Goal: Task Accomplishment & Management: Complete application form

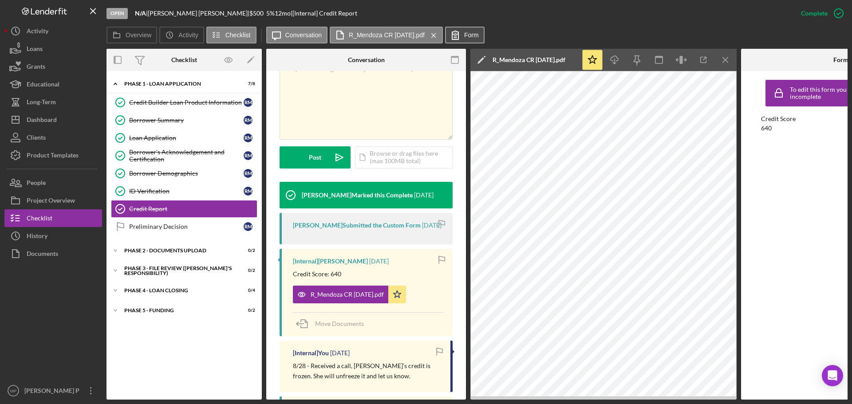
click at [466, 36] on label "Form" at bounding box center [471, 35] width 15 height 7
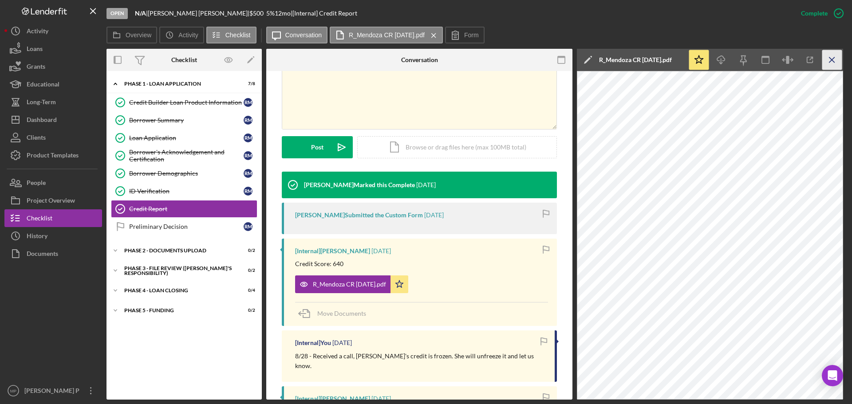
click at [832, 59] on icon "Icon/Menu Close" at bounding box center [832, 60] width 20 height 20
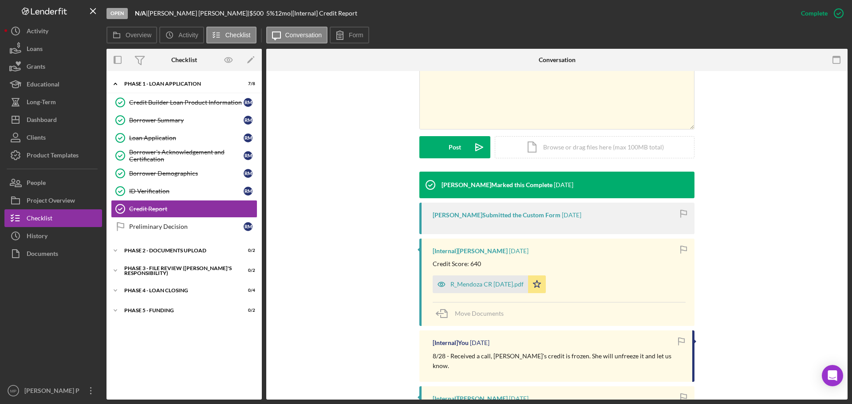
click at [771, 106] on div "v Color teal Color pink Remove color Add row above Add row below Add column bef…" at bounding box center [557, 100] width 555 height 143
click at [752, 184] on div "[PERSON_NAME] Marked this Complete [DATE] [PERSON_NAME] Submitted the Custom Fo…" at bounding box center [557, 383] width 555 height 422
drag, startPoint x: 48, startPoint y: 339, endPoint x: 48, endPoint y: 334, distance: 5.3
click at [48, 338] on div at bounding box center [53, 322] width 98 height 119
click at [485, 288] on div "R_Mendoza CR [DATE].pdf" at bounding box center [486, 284] width 73 height 7
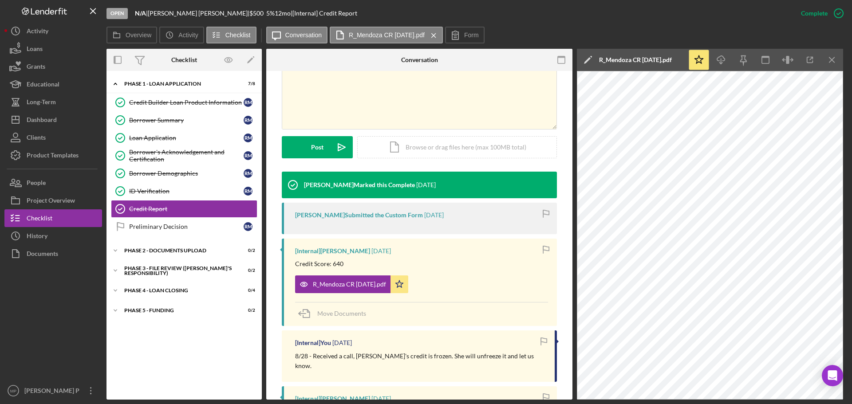
drag, startPoint x: 835, startPoint y: 63, endPoint x: 806, endPoint y: 73, distance: 31.0
click at [835, 63] on icon "Icon/Menu Close" at bounding box center [832, 60] width 20 height 20
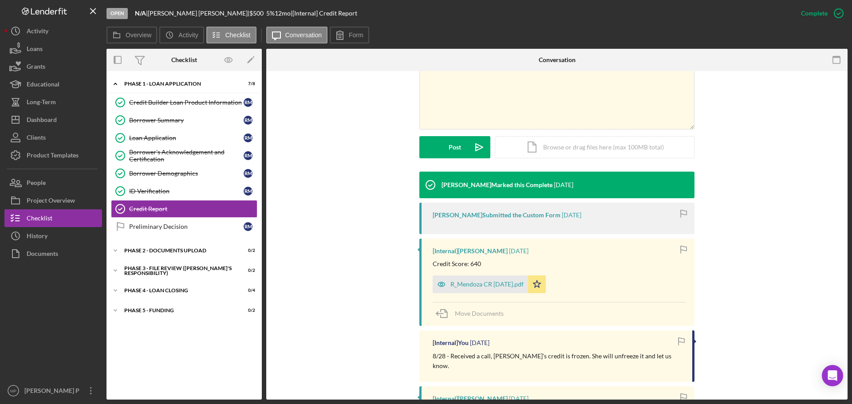
click at [312, 182] on div "[PERSON_NAME] Marked this Complete [DATE] [PERSON_NAME] Submitted the Custom Fo…" at bounding box center [557, 383] width 555 height 422
click at [41, 124] on div "Dashboard" at bounding box center [42, 121] width 30 height 20
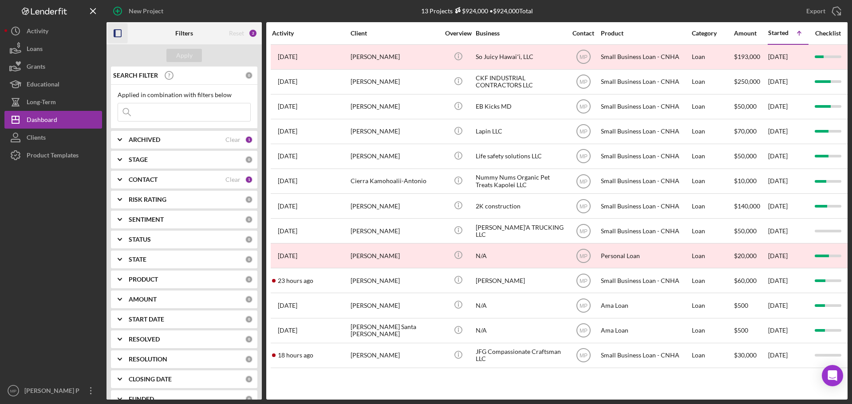
click at [118, 35] on icon "button" at bounding box center [118, 34] width 20 height 20
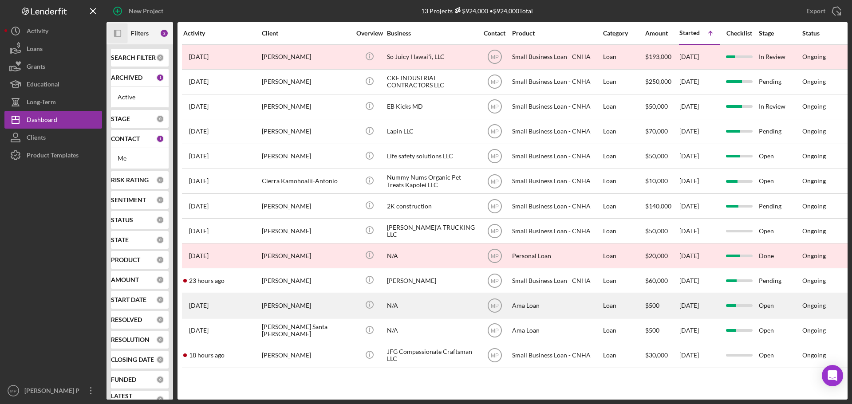
click at [347, 301] on div "[PERSON_NAME]" at bounding box center [306, 306] width 89 height 24
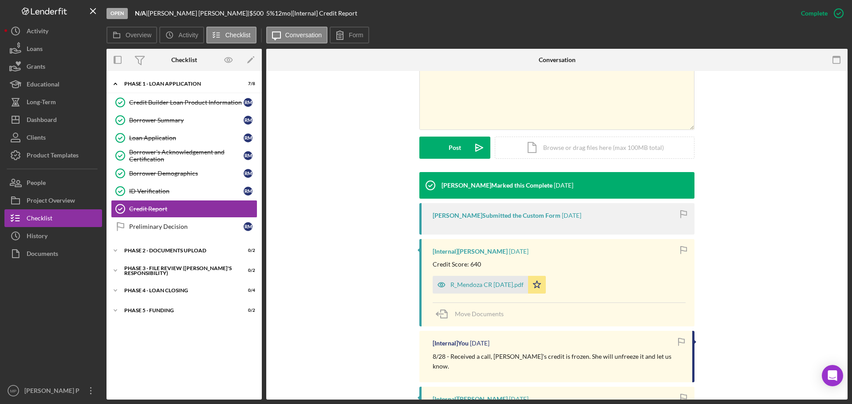
scroll to position [177, 0]
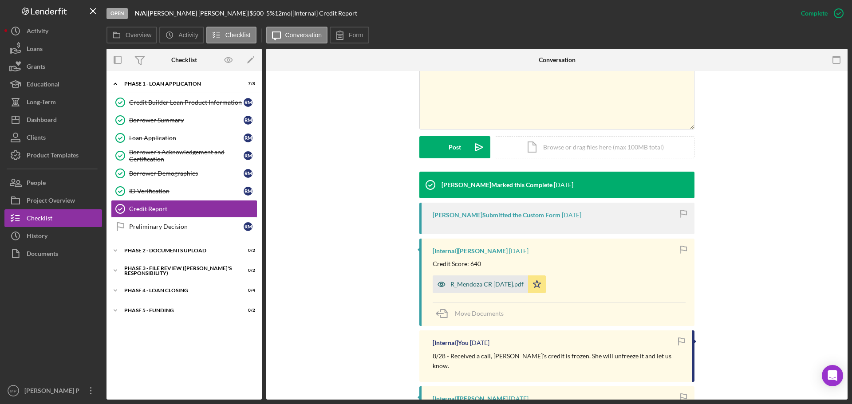
click at [496, 287] on div "R_Mendoza CR [DATE].pdf" at bounding box center [486, 284] width 73 height 7
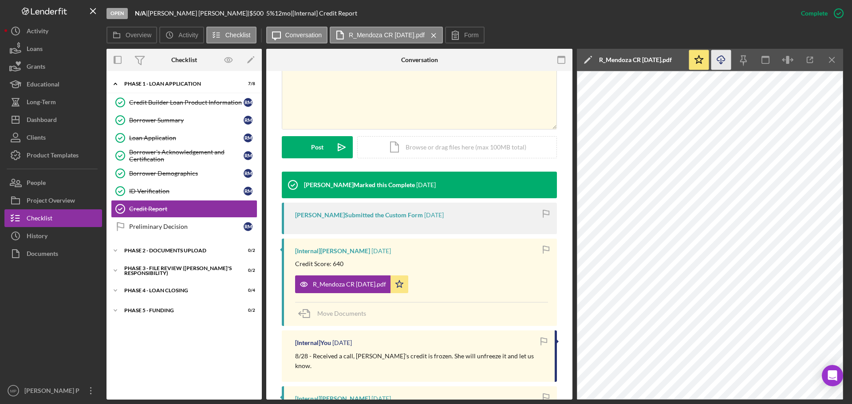
click at [723, 61] on icon "button" at bounding box center [721, 58] width 8 height 5
click at [67, 122] on button "Icon/Dashboard Dashboard" at bounding box center [53, 120] width 98 height 18
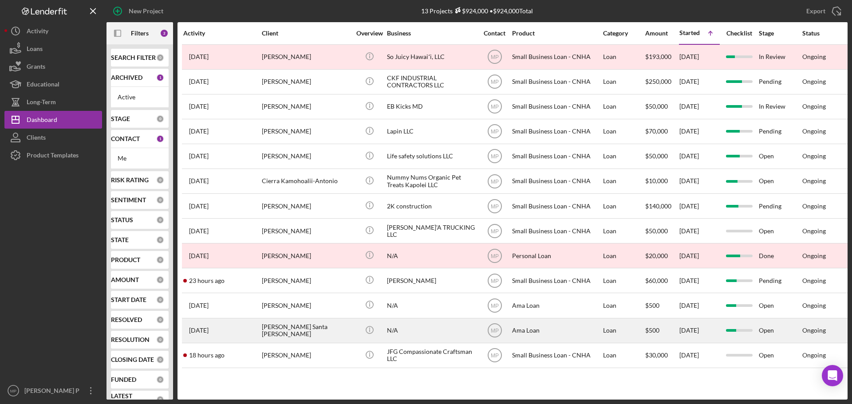
click at [302, 331] on div "[PERSON_NAME] Santa [PERSON_NAME]" at bounding box center [306, 331] width 89 height 24
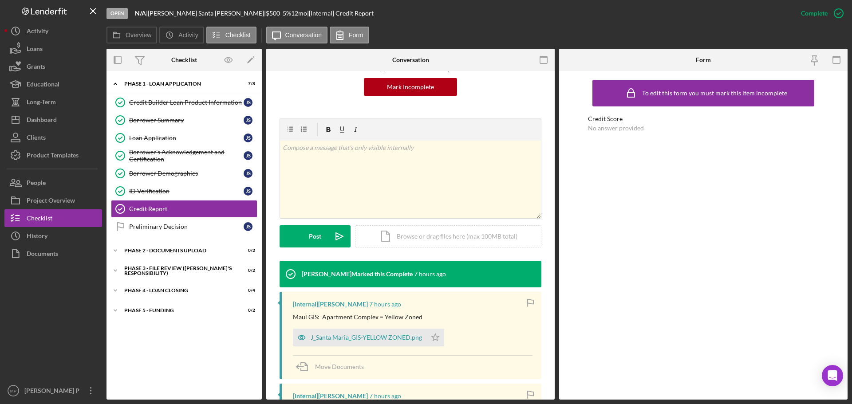
scroll to position [89, 0]
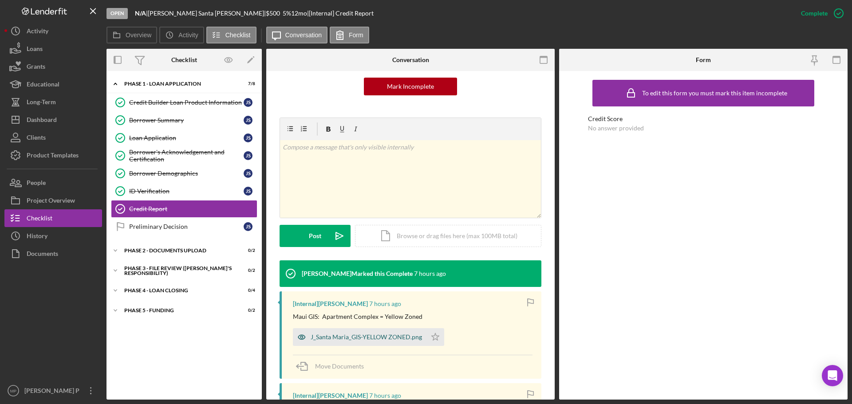
click at [383, 338] on div "J_Santa Maria_GIS-YELLOW ZONED.png" at bounding box center [366, 337] width 111 height 7
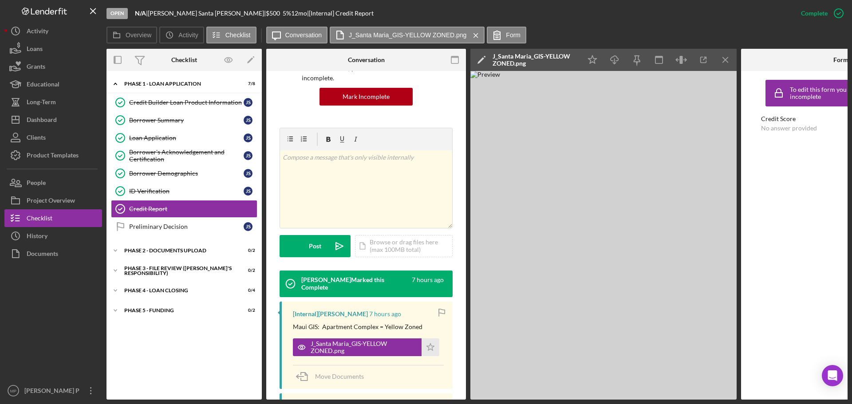
click at [727, 62] on icon "Icon/Menu Close" at bounding box center [726, 60] width 20 height 20
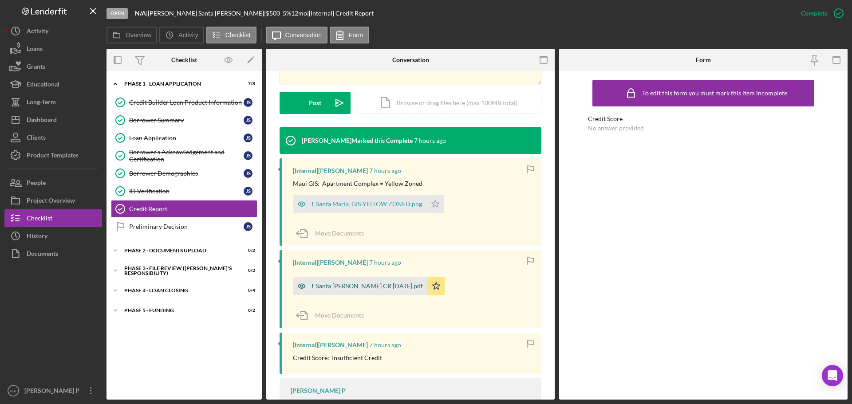
click at [346, 287] on div "J_Santa [PERSON_NAME] CR [DATE].pdf" at bounding box center [367, 286] width 112 height 7
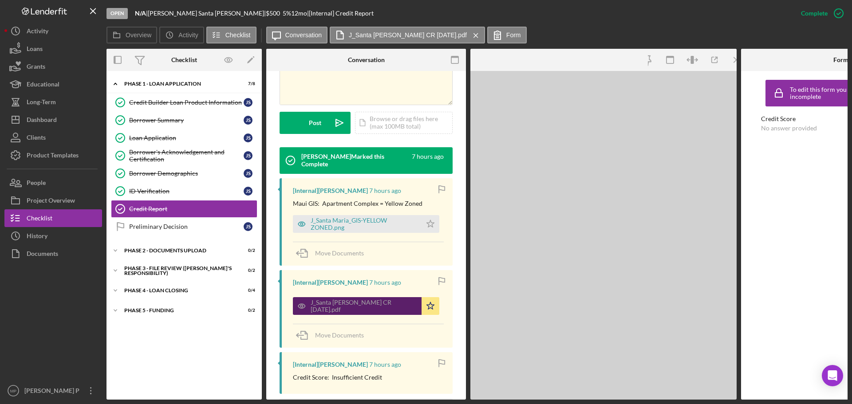
scroll to position [232, 0]
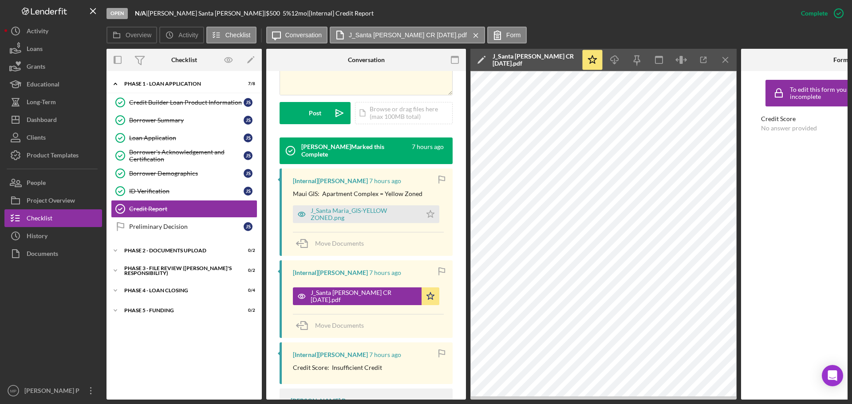
click at [719, 59] on icon "Icon/Menu Close" at bounding box center [726, 60] width 20 height 20
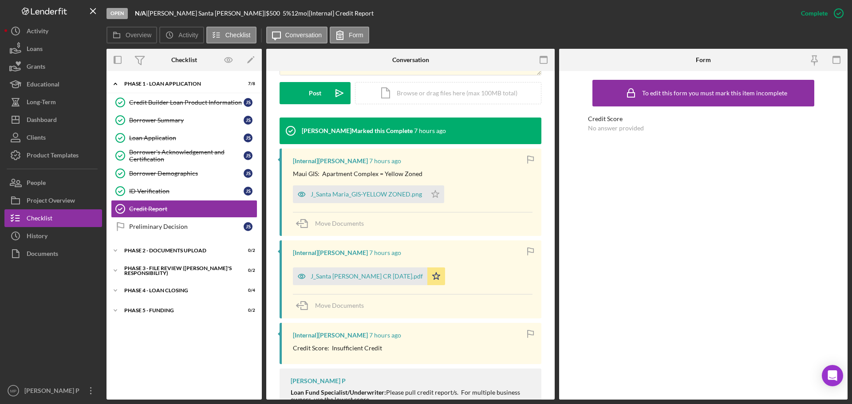
scroll to position [222, 0]
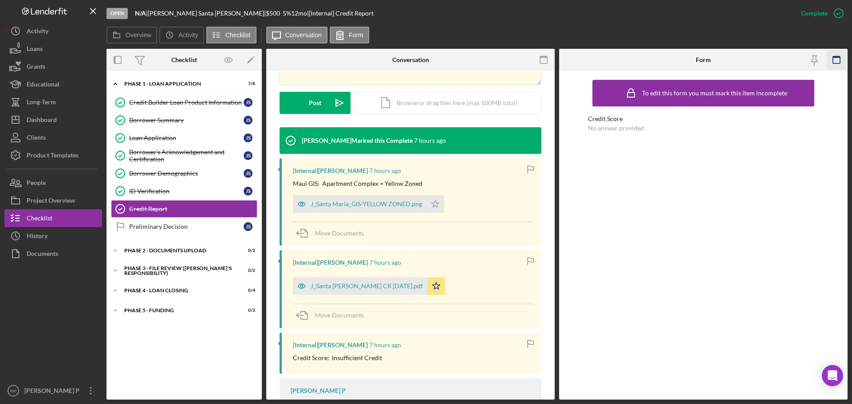
click at [834, 60] on icon "button" at bounding box center [837, 60] width 20 height 20
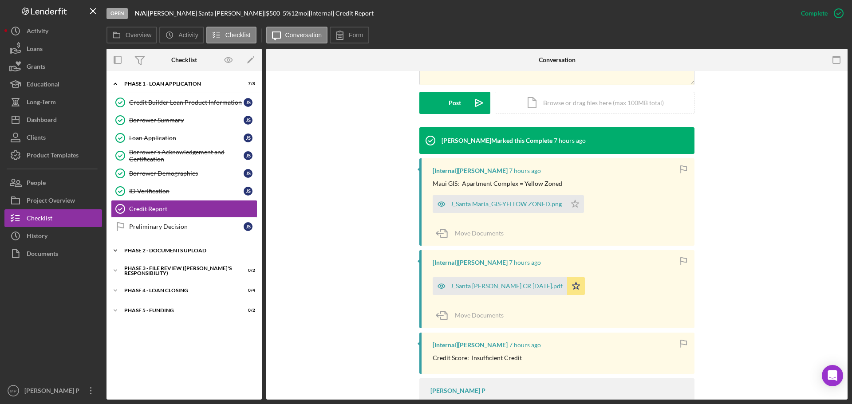
click at [183, 250] on div "Phase 2 - DOCUMENTS UPLOAD" at bounding box center [187, 250] width 126 height 5
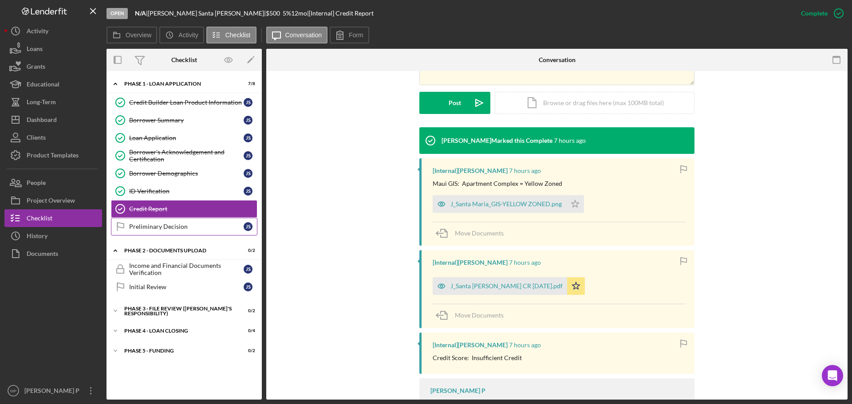
click at [172, 225] on div "Preliminary Decision" at bounding box center [186, 226] width 114 height 7
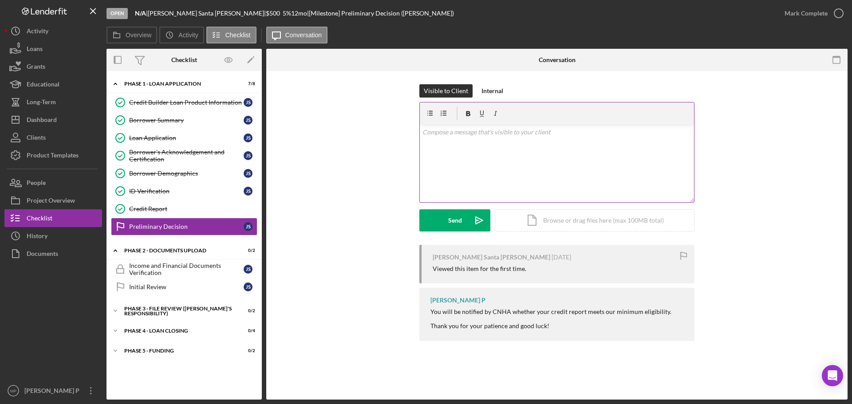
click at [454, 132] on p at bounding box center [556, 132] width 269 height 10
click at [814, 12] on div "Mark Complete" at bounding box center [805, 13] width 43 height 18
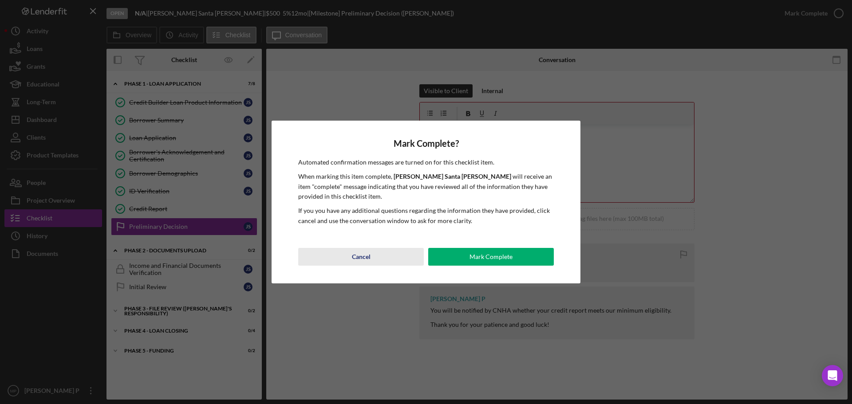
click at [353, 252] on div "Cancel" at bounding box center [361, 257] width 19 height 18
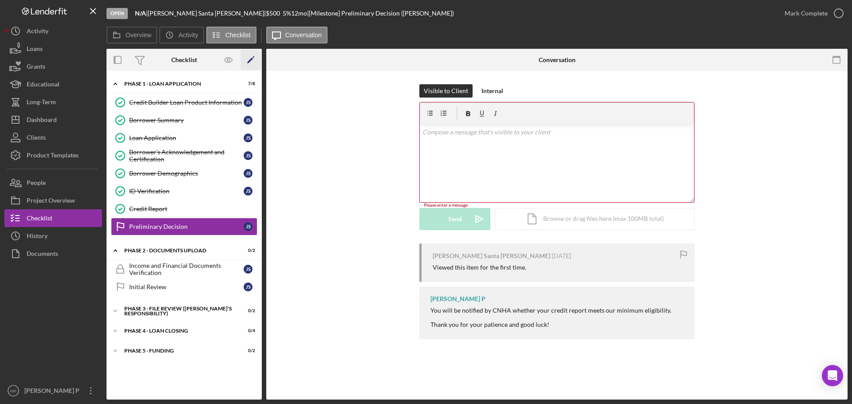
click at [250, 62] on icon "Icon/Edit" at bounding box center [251, 60] width 20 height 20
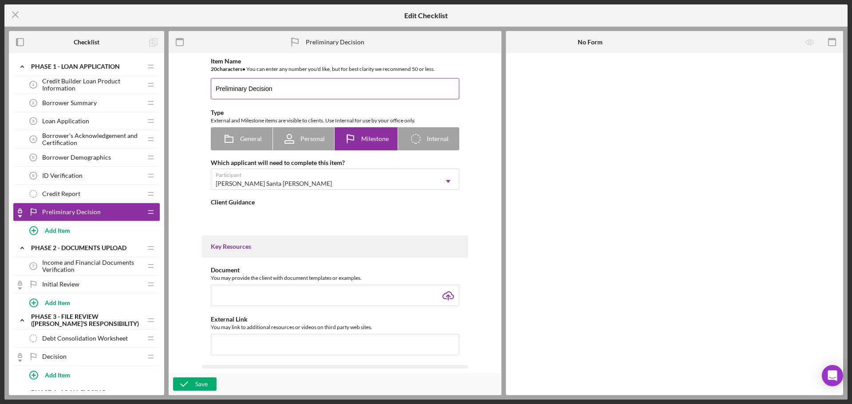
type textarea "<div> <div>You will be notified by CNHA whether your credit report meets our mi…"
type textarea "<div>Your credit report has been pulled and you meet eligibility requirements. …"
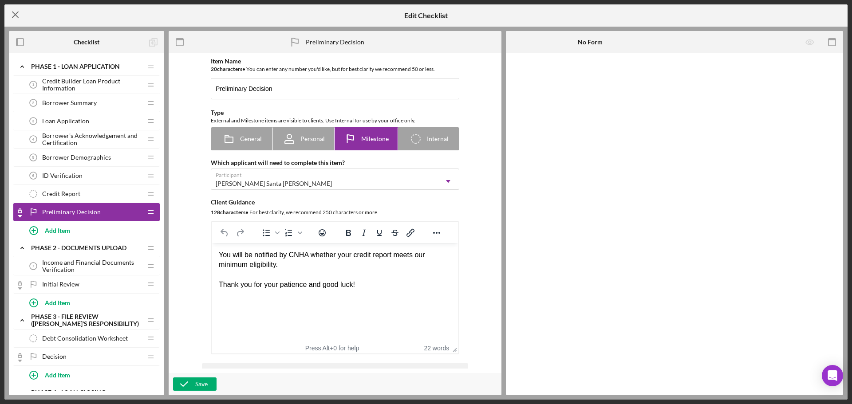
click at [16, 15] on icon "Icon/Menu Close" at bounding box center [15, 15] width 22 height 22
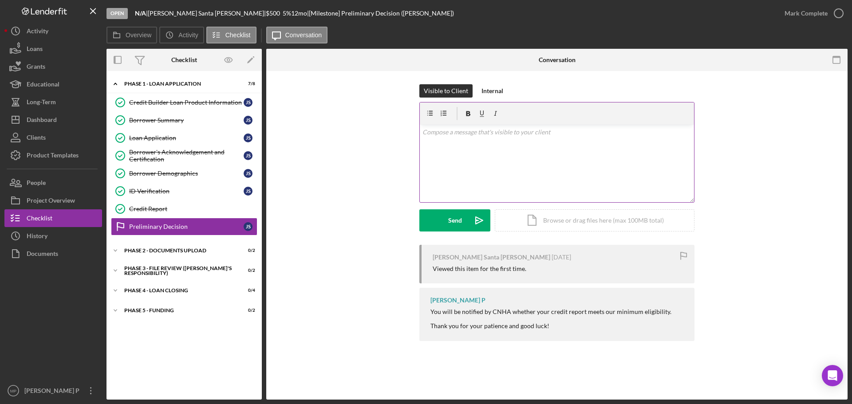
click at [440, 144] on div "v Color teal Color pink Remove color Add row above Add row below Add column bef…" at bounding box center [557, 164] width 274 height 78
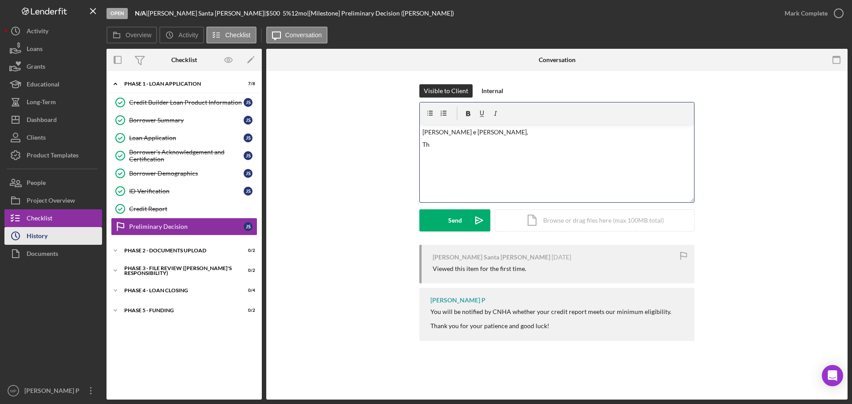
click at [42, 237] on div "History" at bounding box center [37, 237] width 21 height 20
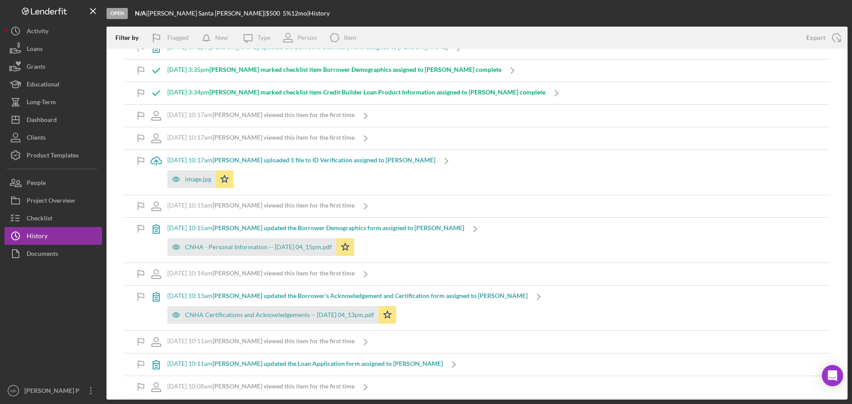
scroll to position [453, 0]
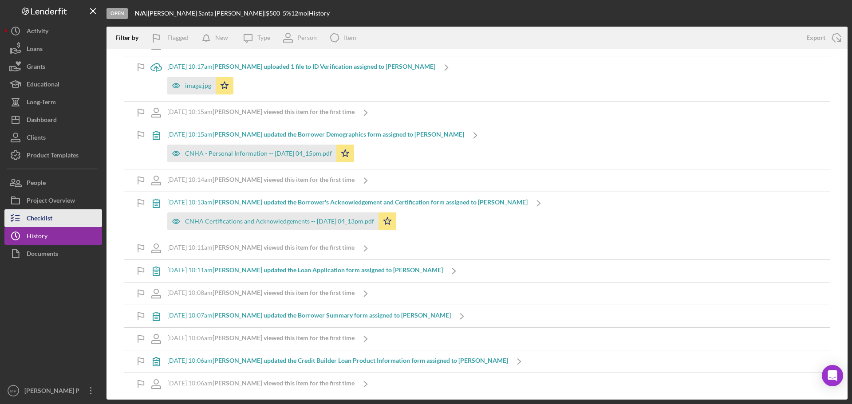
click at [57, 221] on button "Checklist" at bounding box center [53, 218] width 98 height 18
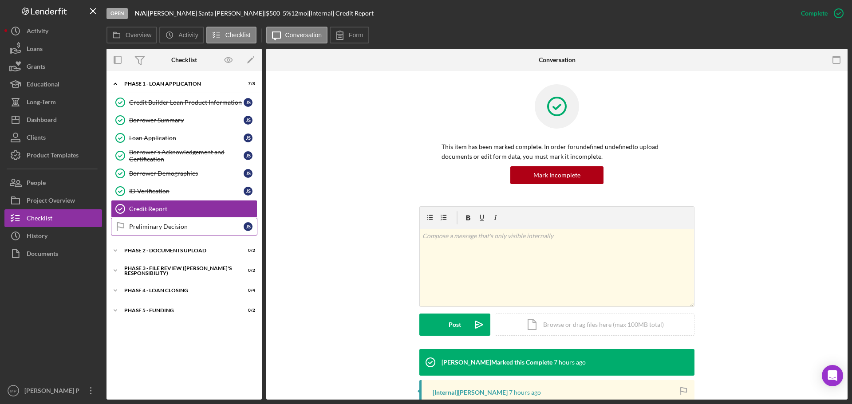
click at [150, 230] on div "Preliminary Decision" at bounding box center [186, 226] width 114 height 7
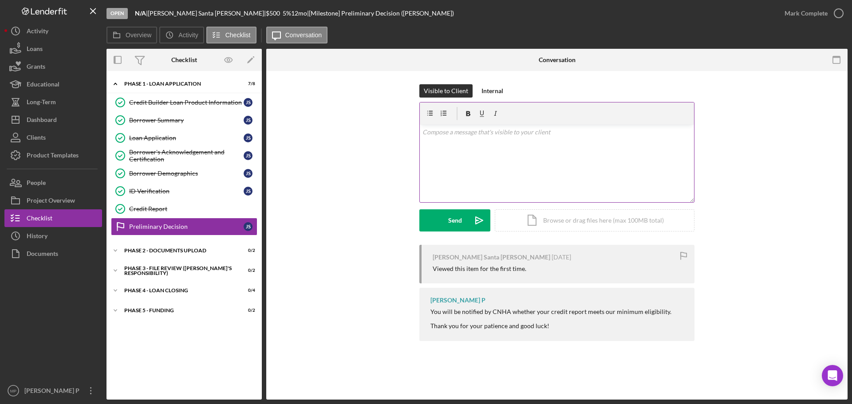
click at [476, 141] on div "v Color teal Color pink Remove color Add row above Add row below Add column bef…" at bounding box center [557, 164] width 274 height 78
click at [158, 250] on div "Phase 2 - DOCUMENTS UPLOAD" at bounding box center [187, 250] width 126 height 5
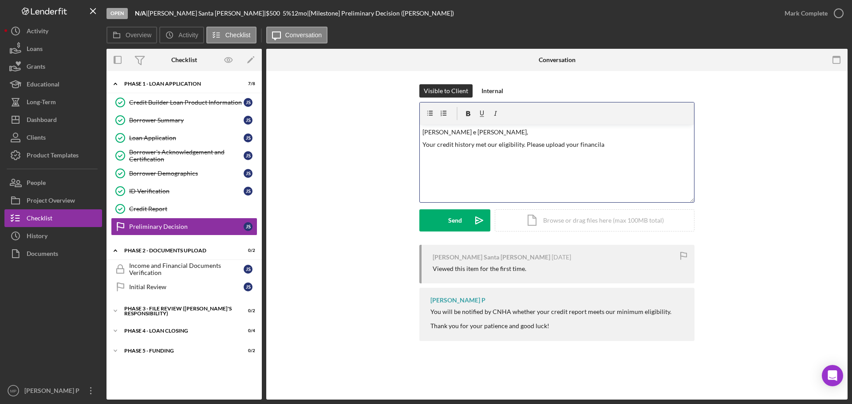
click at [604, 146] on p "Your credit history met our eligibility. Please upload your financila" at bounding box center [556, 145] width 269 height 10
click at [679, 146] on p "Your credit history met our eligibility. Please upload your financial documents…" at bounding box center [556, 145] width 269 height 10
click at [453, 164] on div "v Color teal Color pink Remove color Add row above Add row below Add column bef…" at bounding box center [557, 164] width 274 height 78
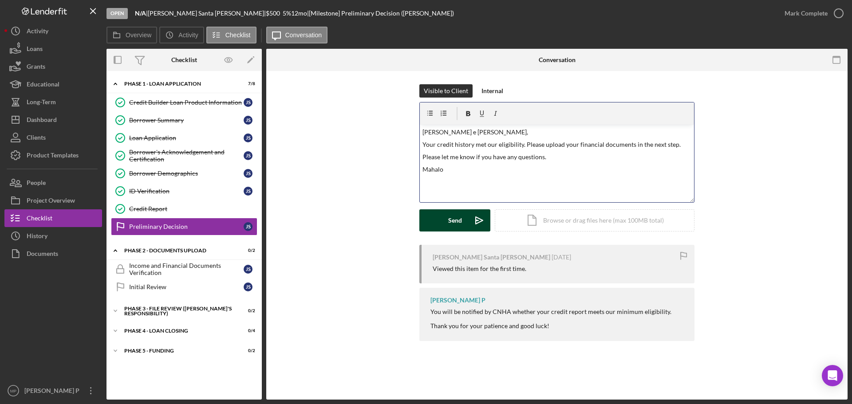
click at [447, 223] on button "Send Icon/icon-invite-send" at bounding box center [454, 220] width 71 height 22
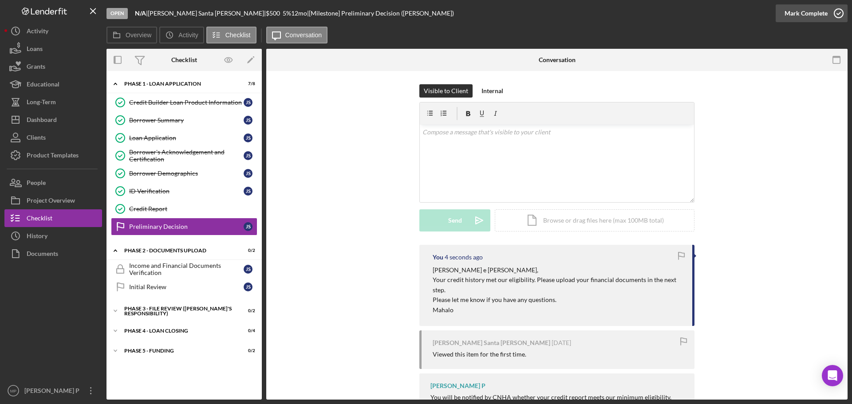
click at [824, 12] on div "Mark Complete" at bounding box center [805, 13] width 43 height 18
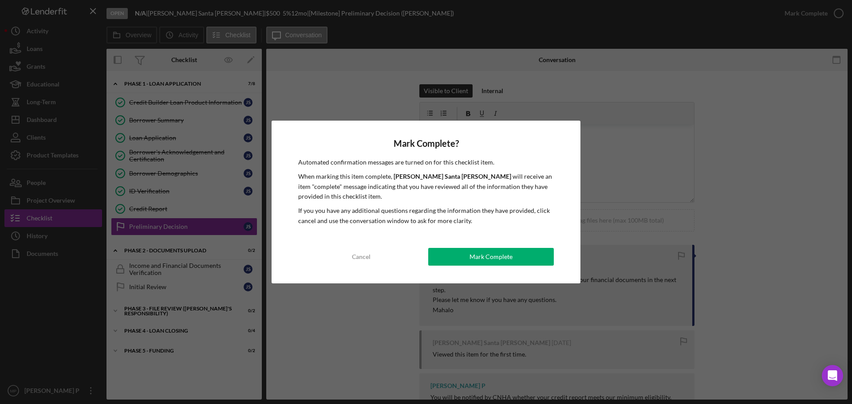
click at [518, 245] on div "Mark Complete? Automated confirmation messages are turned on for this checklist…" at bounding box center [426, 202] width 309 height 163
click at [517, 250] on button "Mark Complete" at bounding box center [491, 257] width 126 height 18
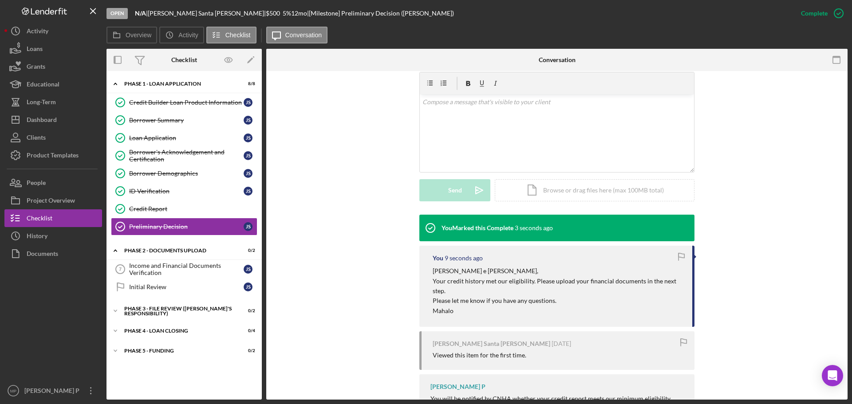
scroll to position [177, 0]
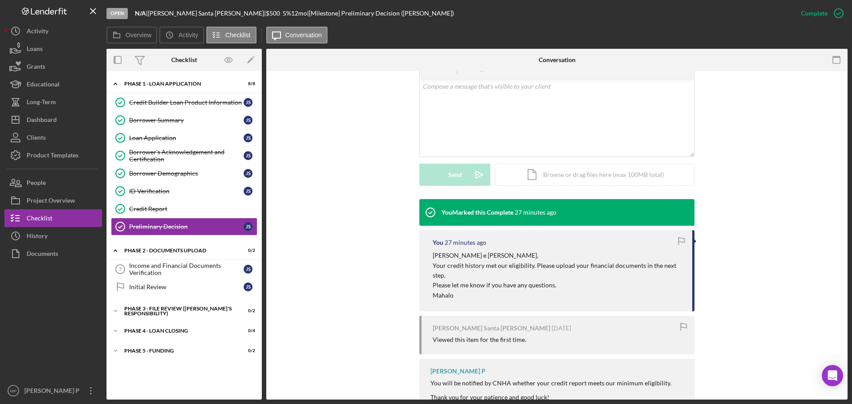
click at [297, 205] on div "You Marked this Complete 27 minutes ago You 27 minutes ago [PERSON_NAME] e [PER…" at bounding box center [557, 307] width 555 height 217
